Goal: Purchase product/service

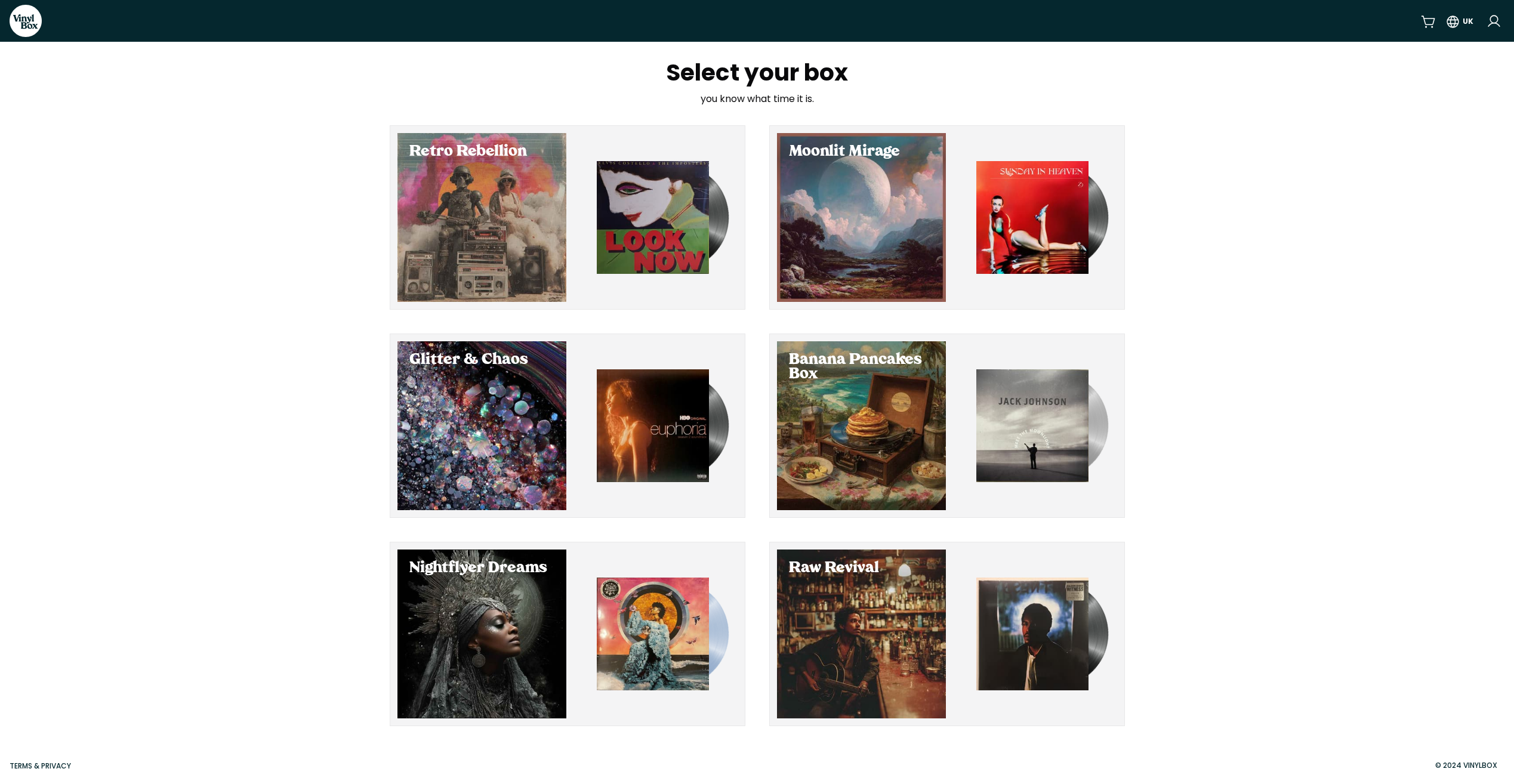
scroll to position [2, 0]
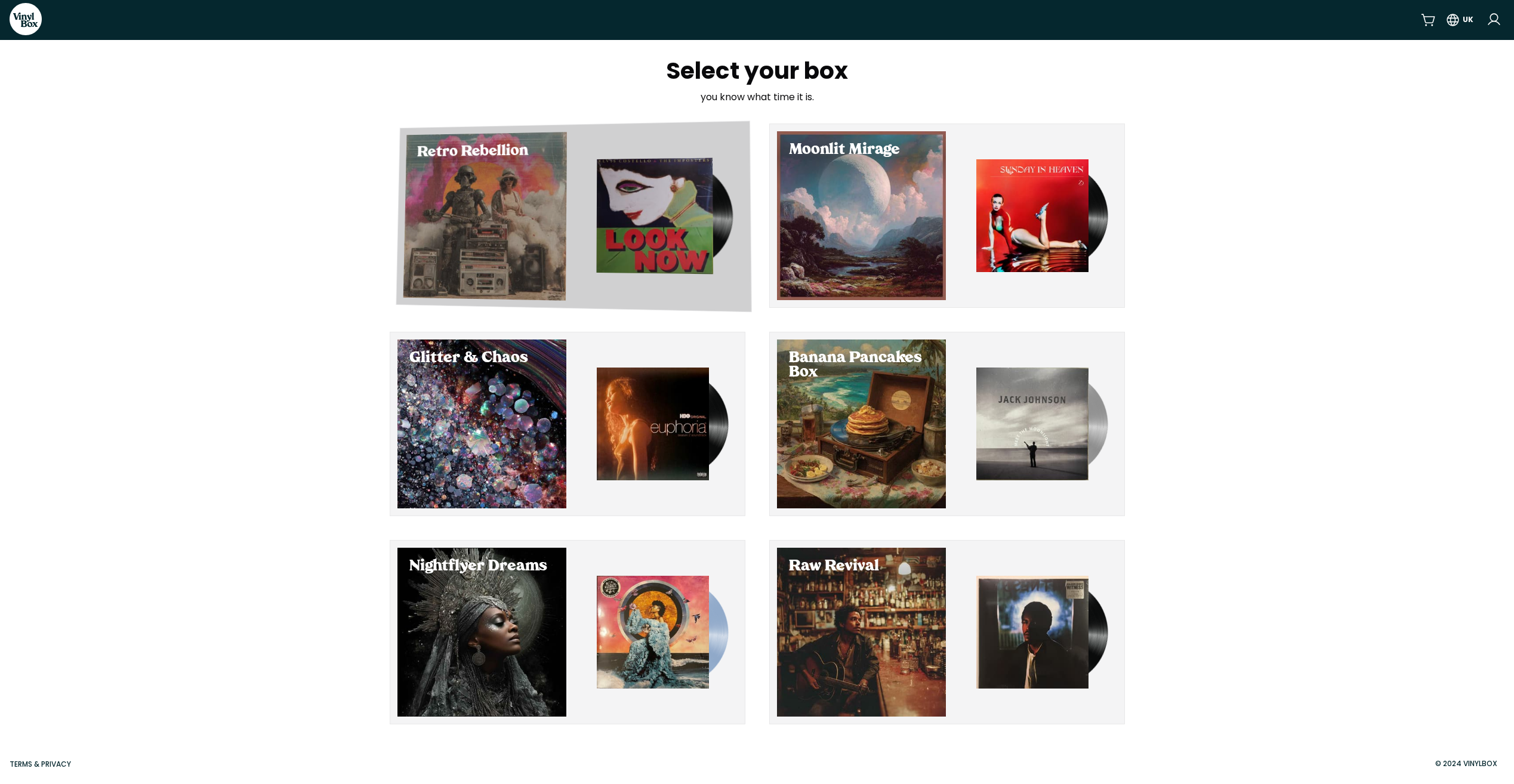
click at [482, 231] on div "Select Retro Rebellion" at bounding box center [484, 216] width 163 height 169
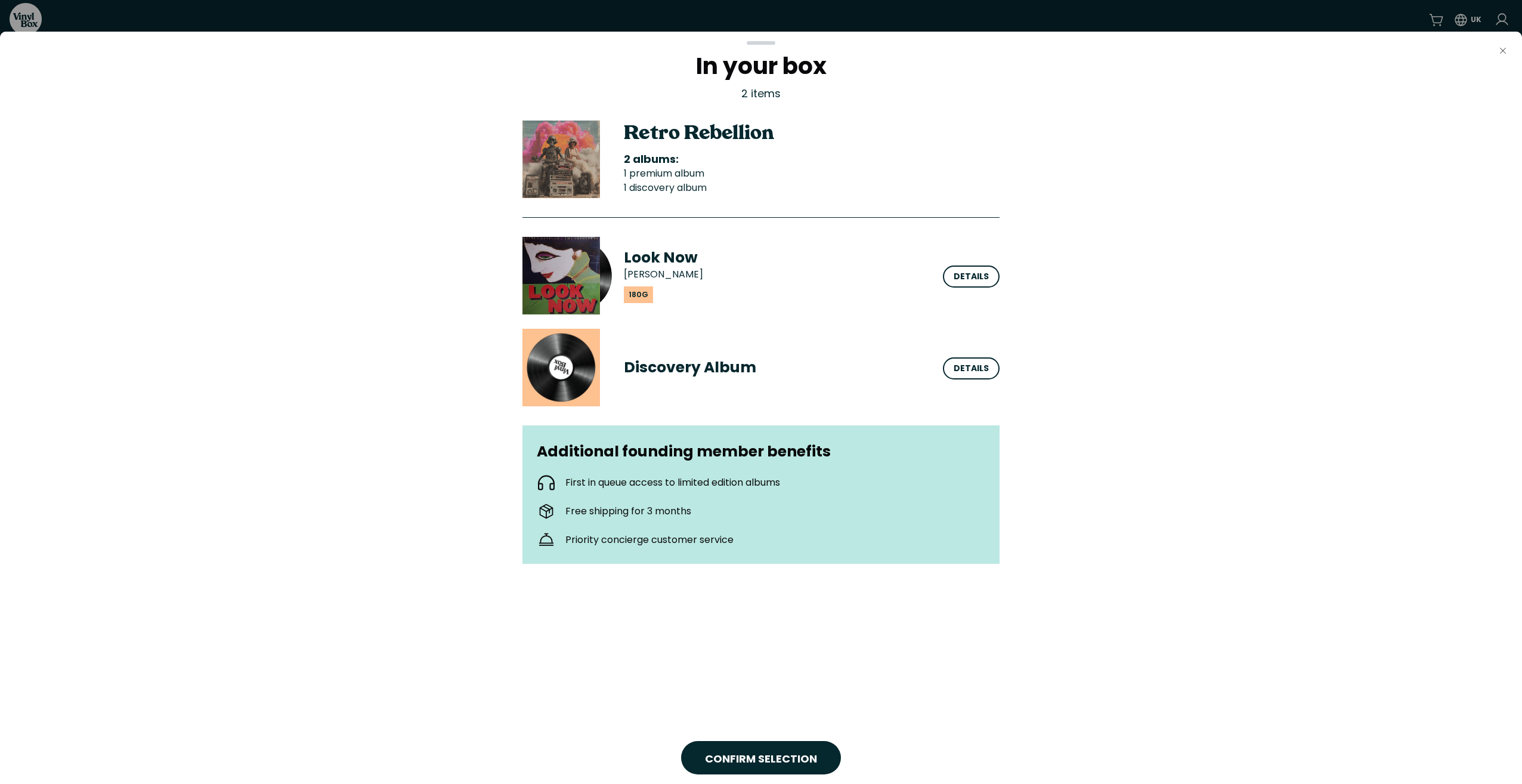
click at [1503, 52] on icon "Close" at bounding box center [1503, 50] width 9 height 9
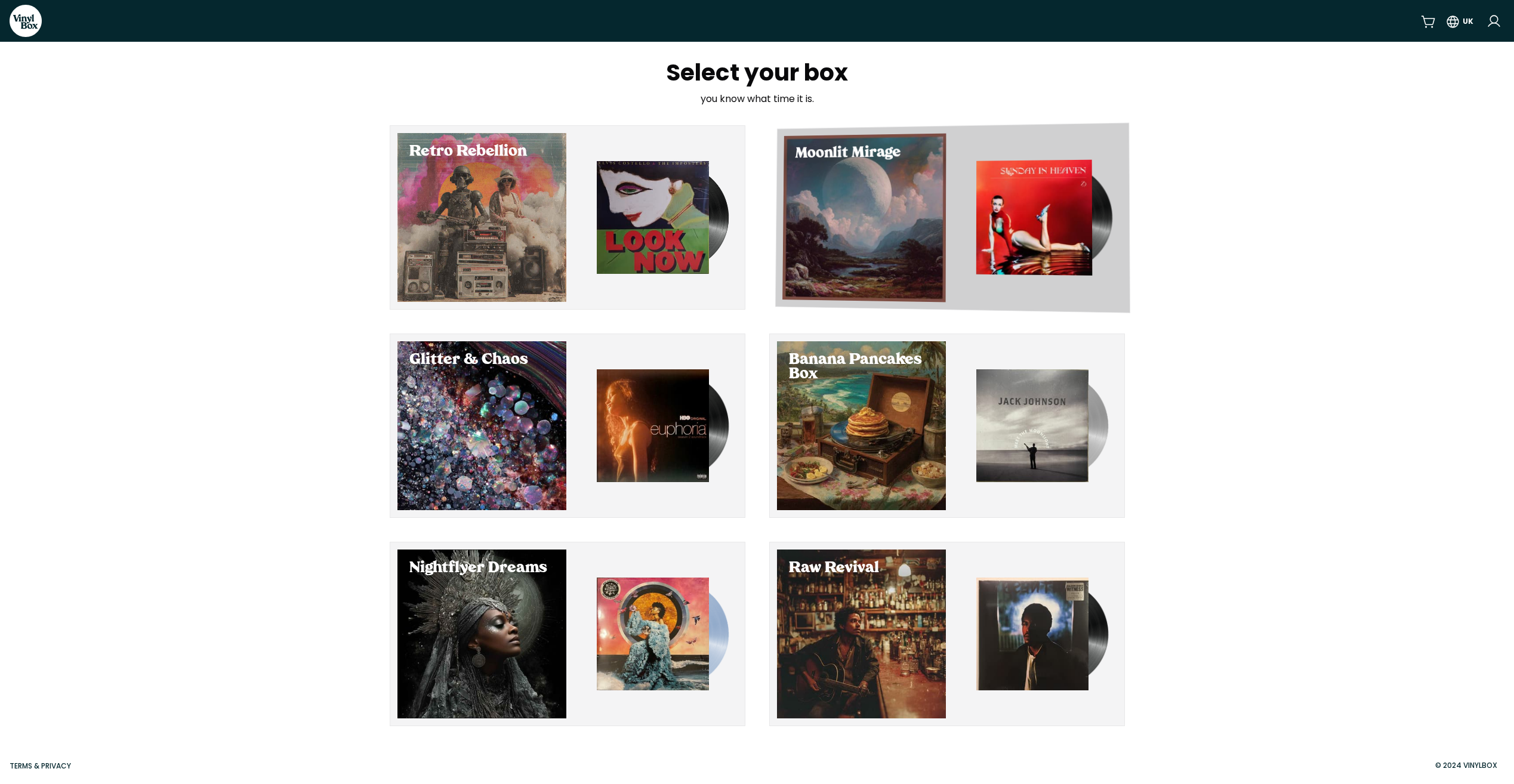
click at [872, 225] on div "Select Moonlit Mirage" at bounding box center [863, 218] width 163 height 169
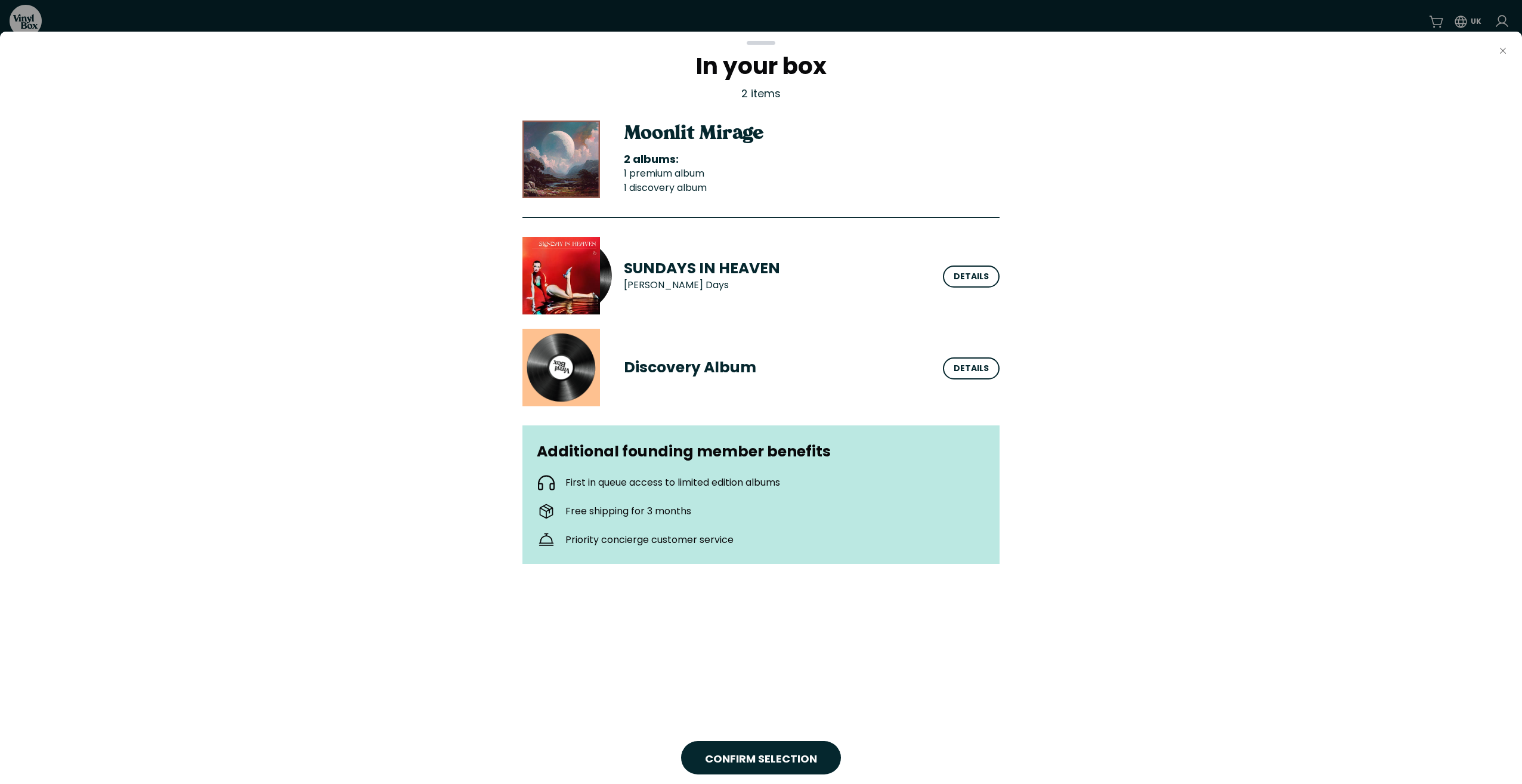
click at [1494, 54] on button "Close" at bounding box center [1503, 51] width 24 height 24
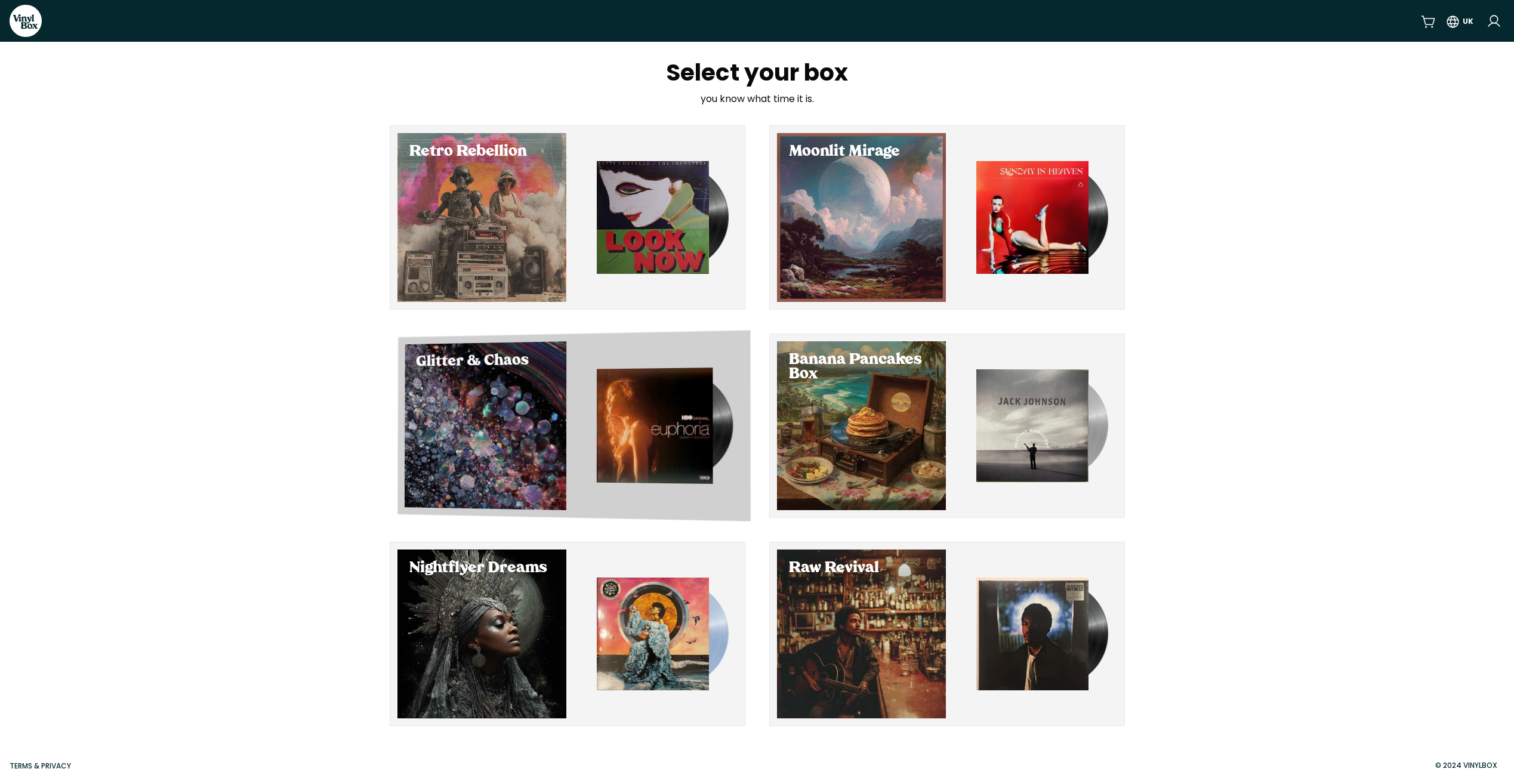
click at [480, 428] on div "Select Glitter & Chaos" at bounding box center [484, 426] width 161 height 169
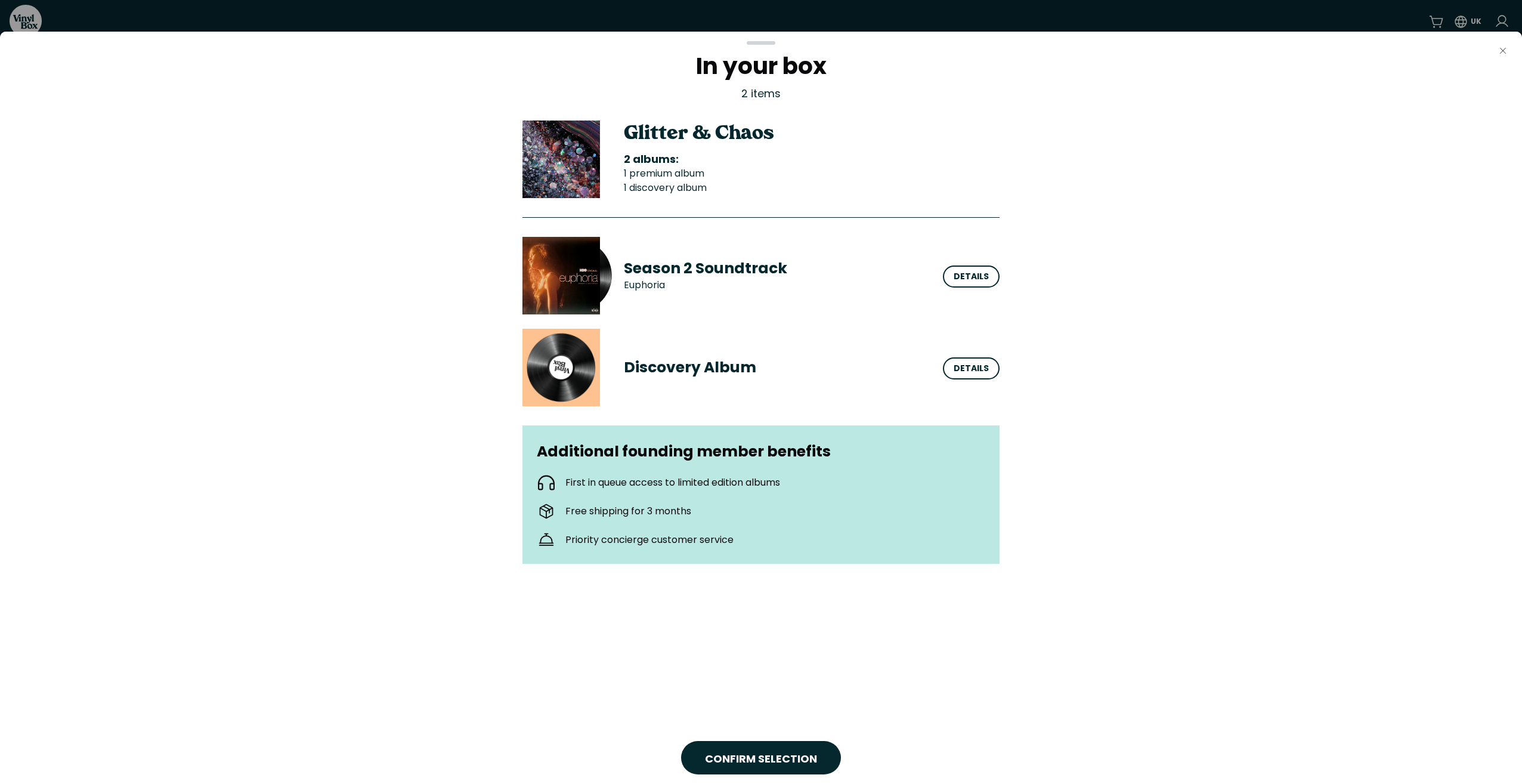
click at [1502, 44] on button "Close" at bounding box center [1503, 51] width 24 height 24
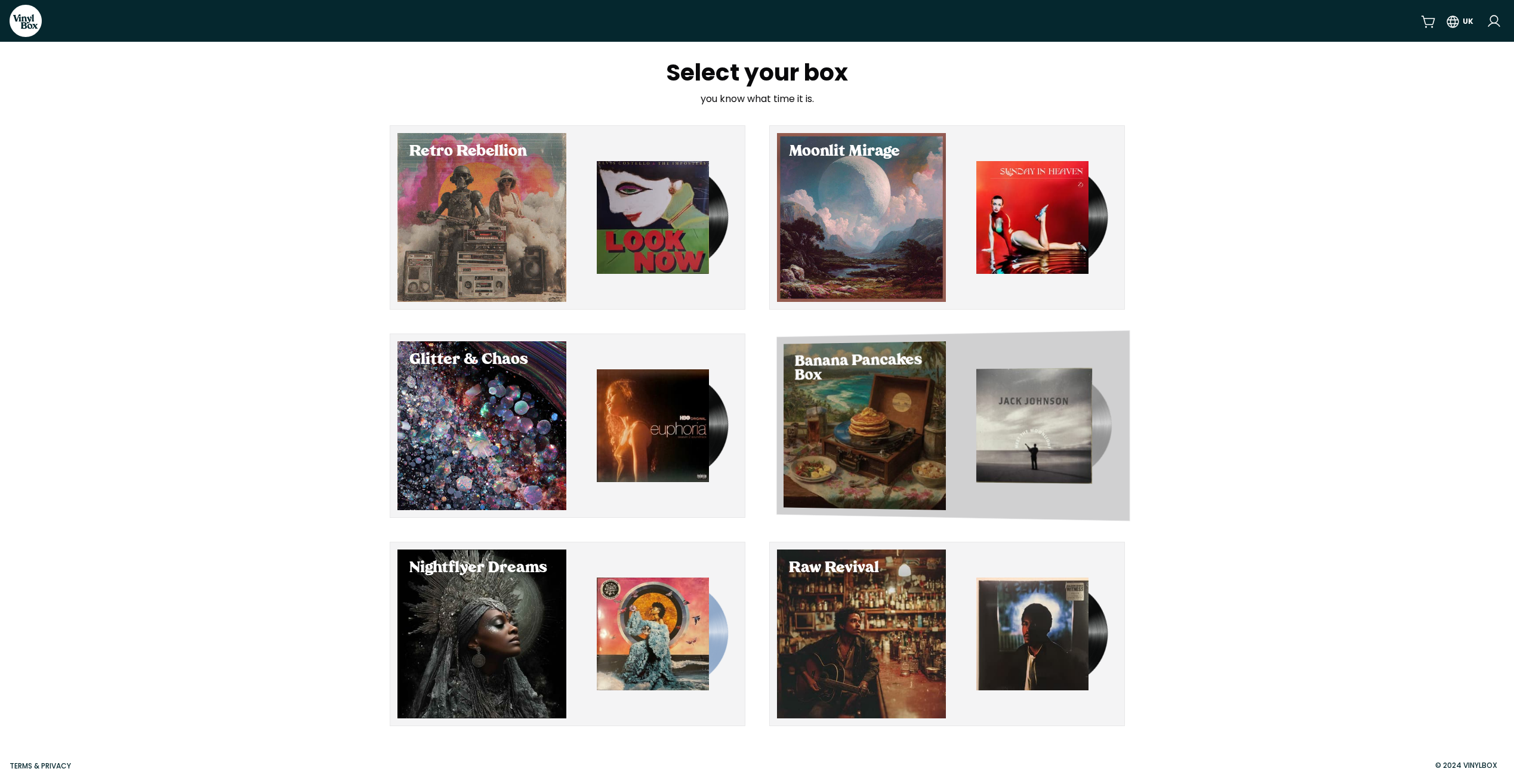
click at [869, 425] on div "Select Banana Pancakes Box" at bounding box center [865, 426] width 162 height 169
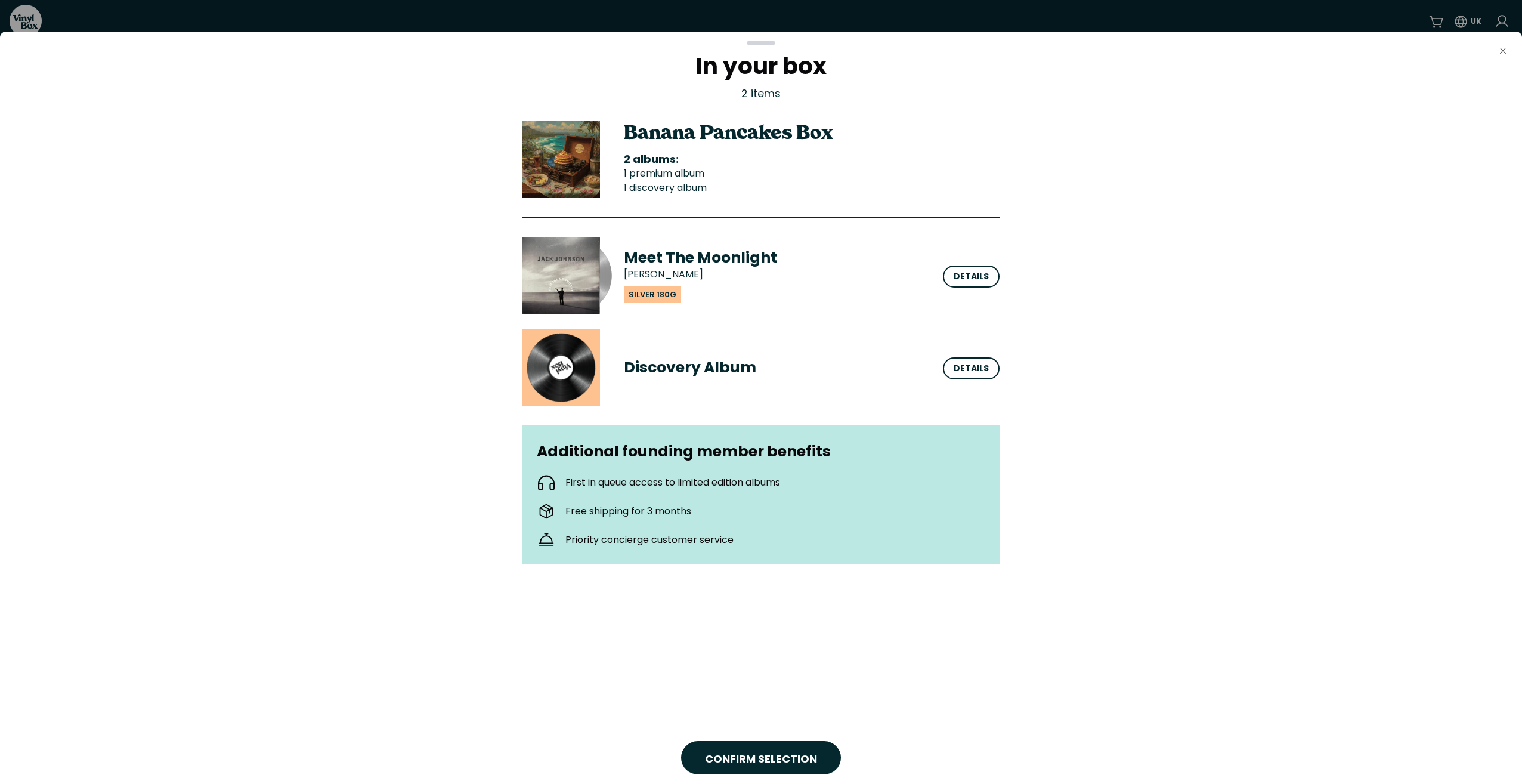
click at [1506, 50] on icon "Close" at bounding box center [1503, 50] width 9 height 9
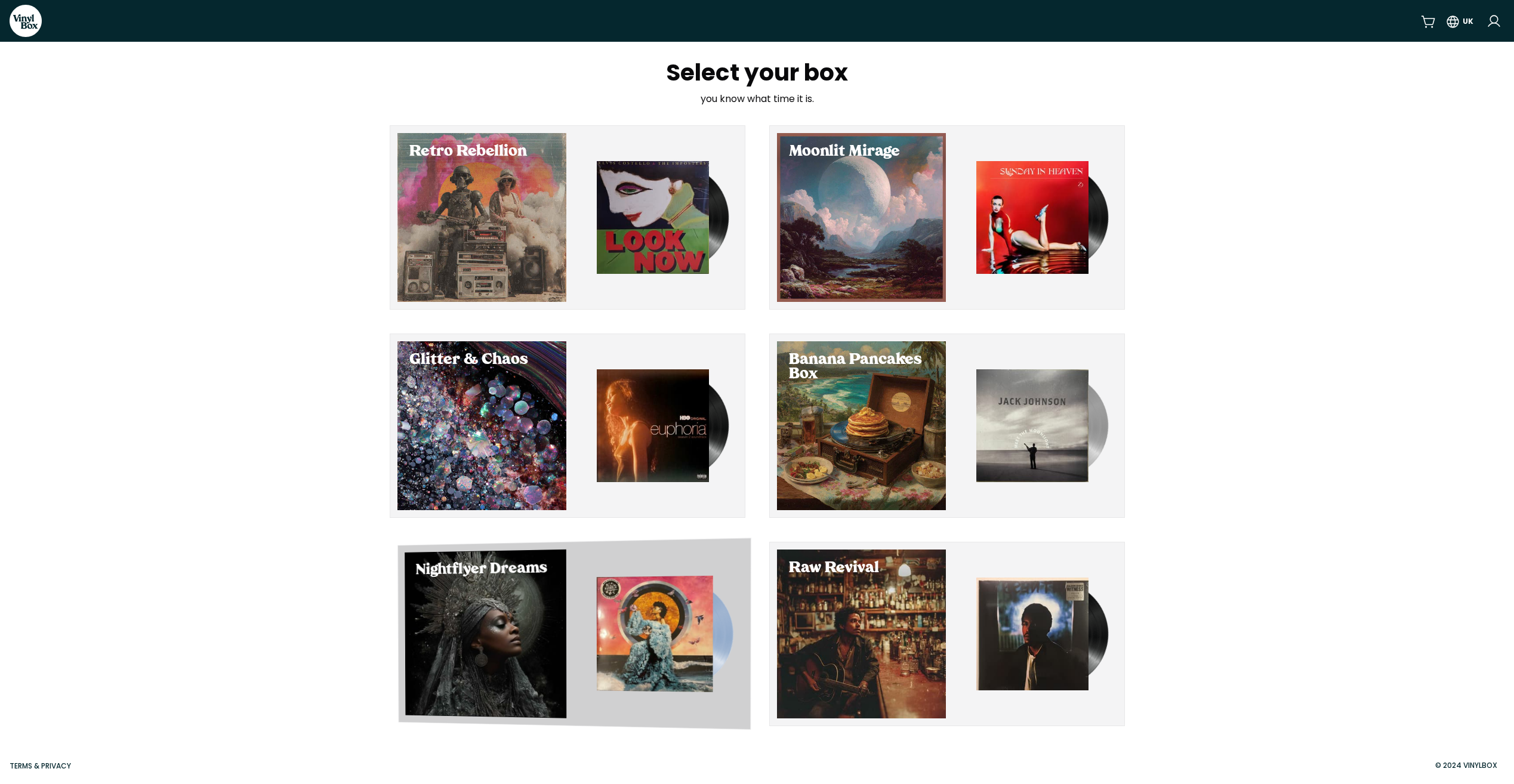
click at [480, 629] on div "Select Nightflyer Dreams" at bounding box center [485, 634] width 161 height 169
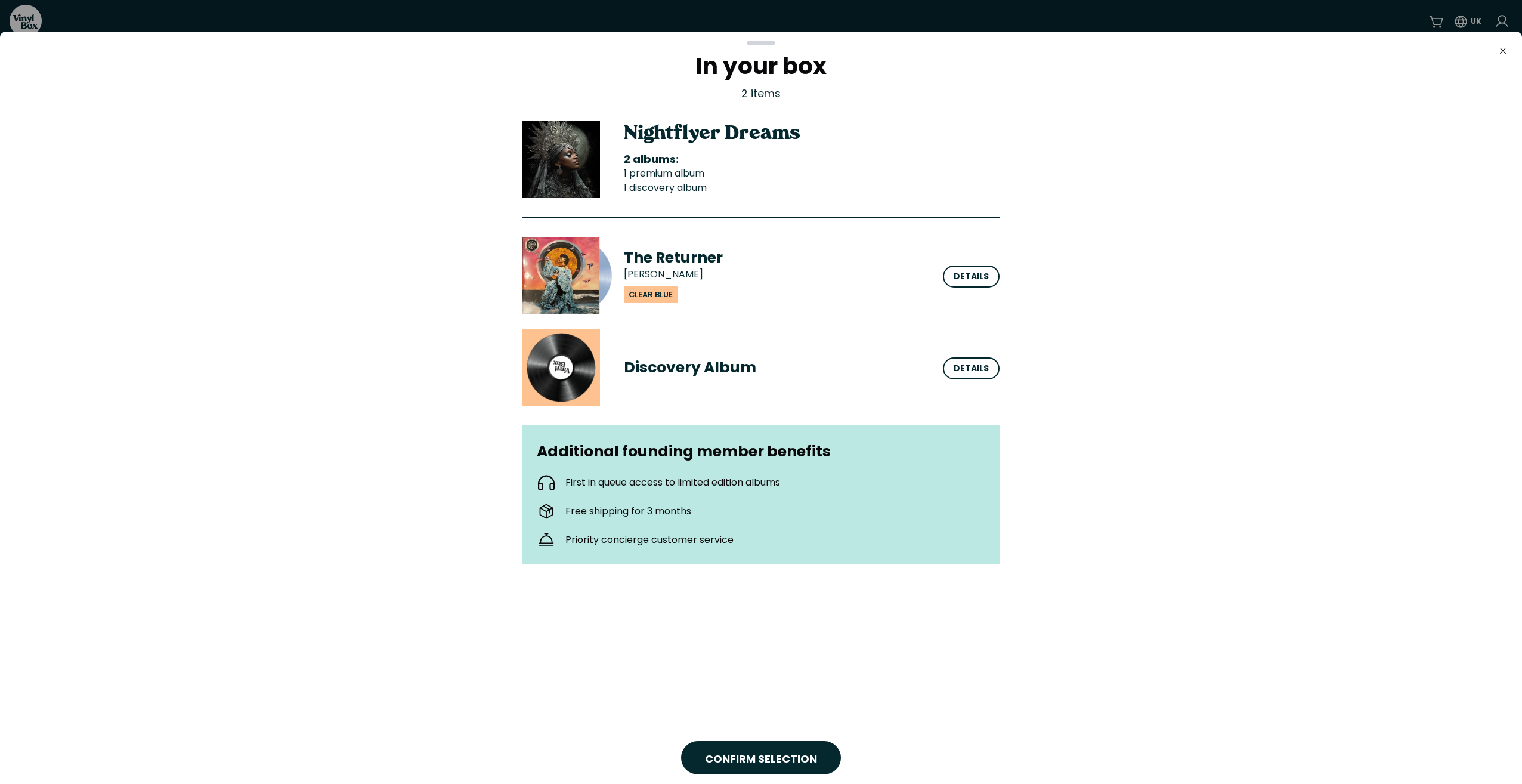
click at [1502, 46] on icon "Close" at bounding box center [1503, 50] width 9 height 9
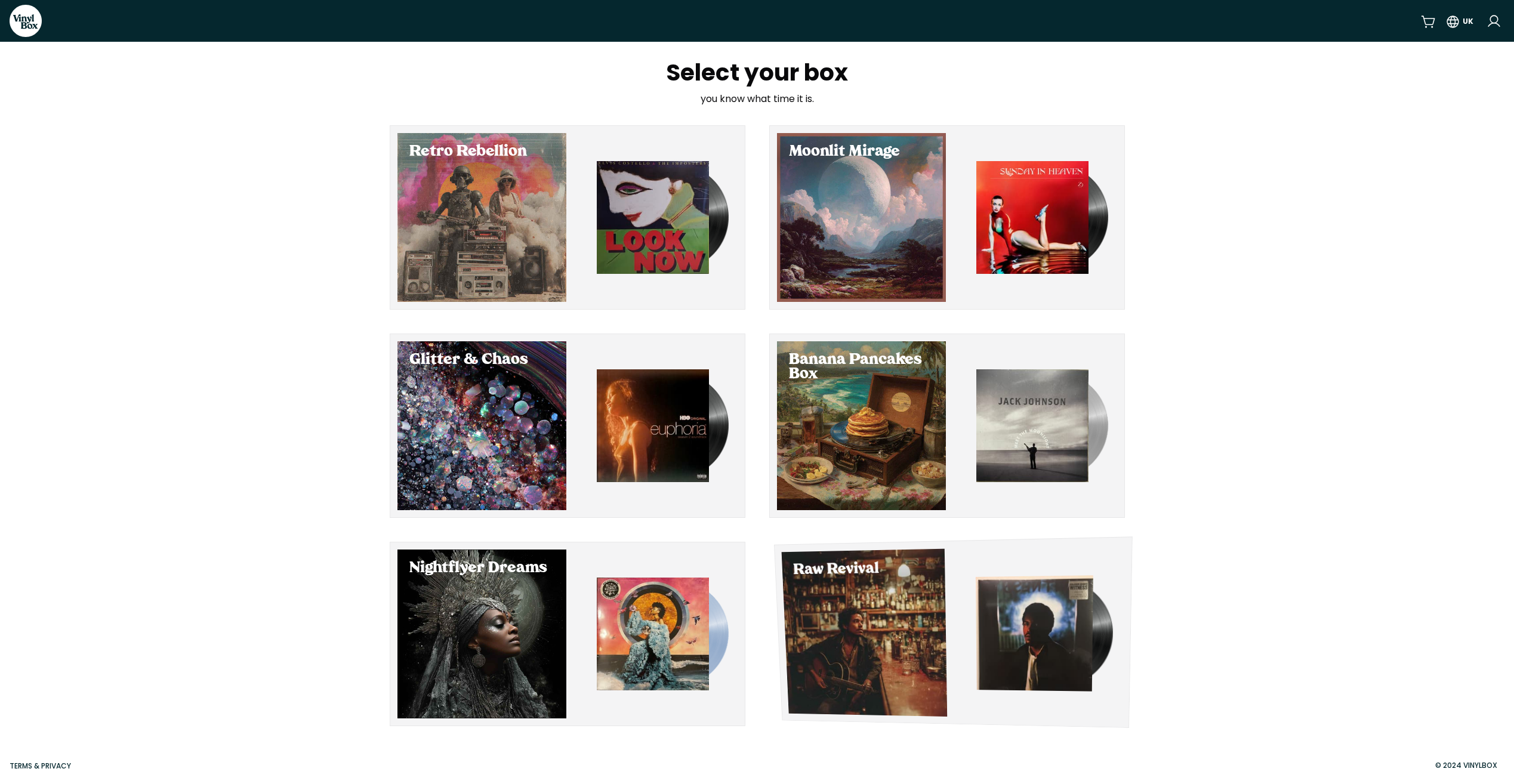
click at [854, 602] on div "Select Raw Revival" at bounding box center [864, 632] width 166 height 167
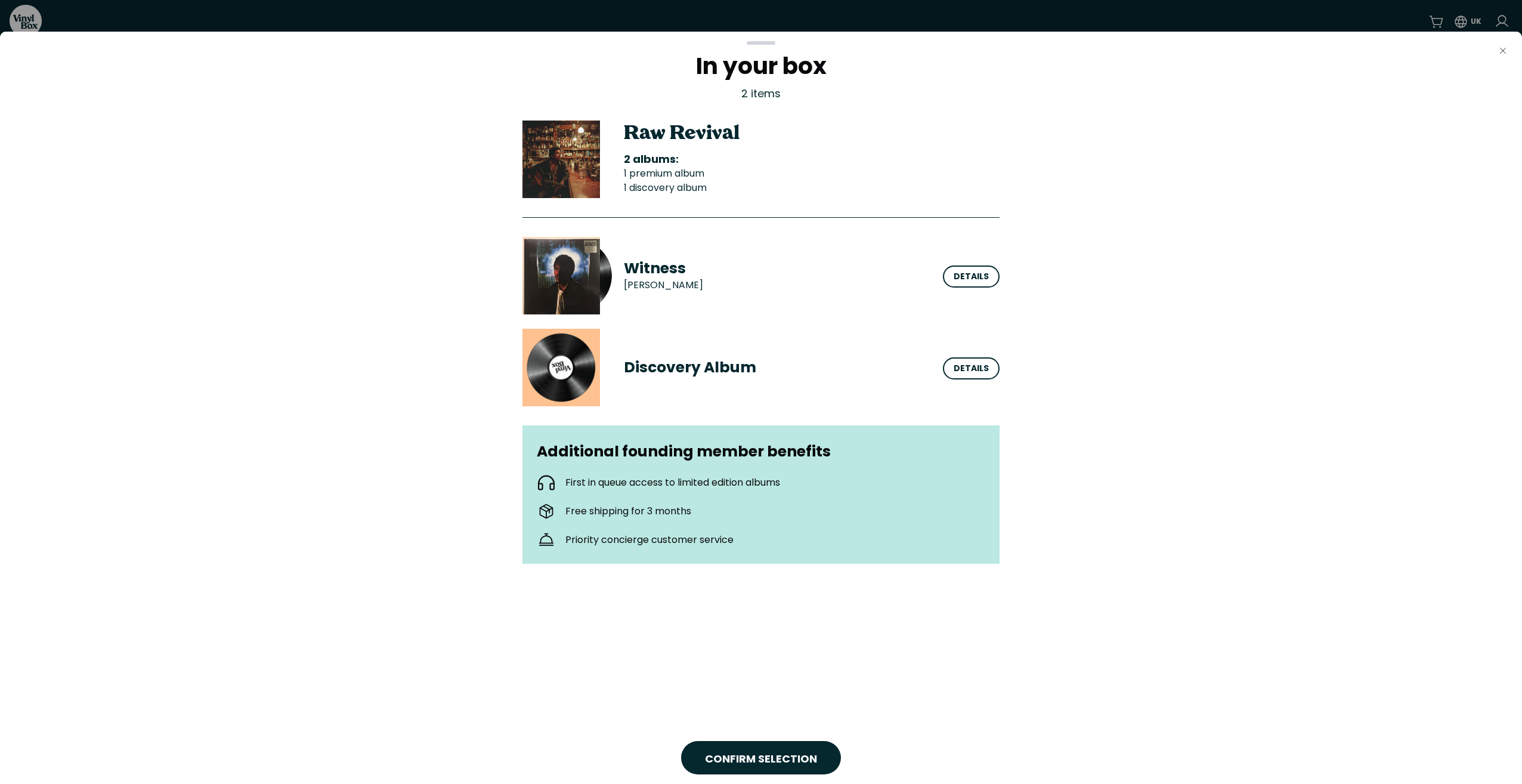
click at [1503, 53] on icon "Close" at bounding box center [1503, 50] width 9 height 9
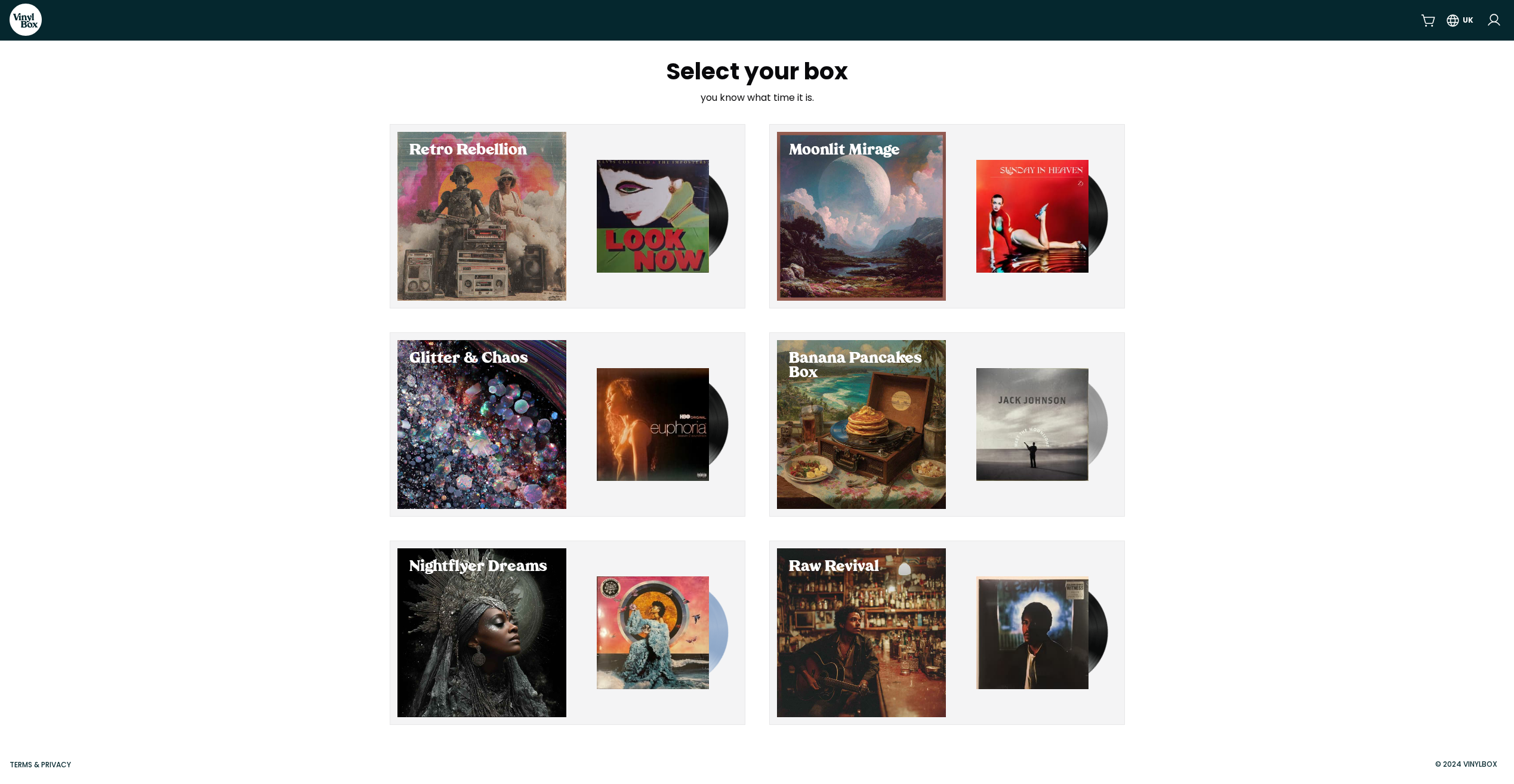
scroll to position [2, 0]
